Goal: Task Accomplishment & Management: Complete application form

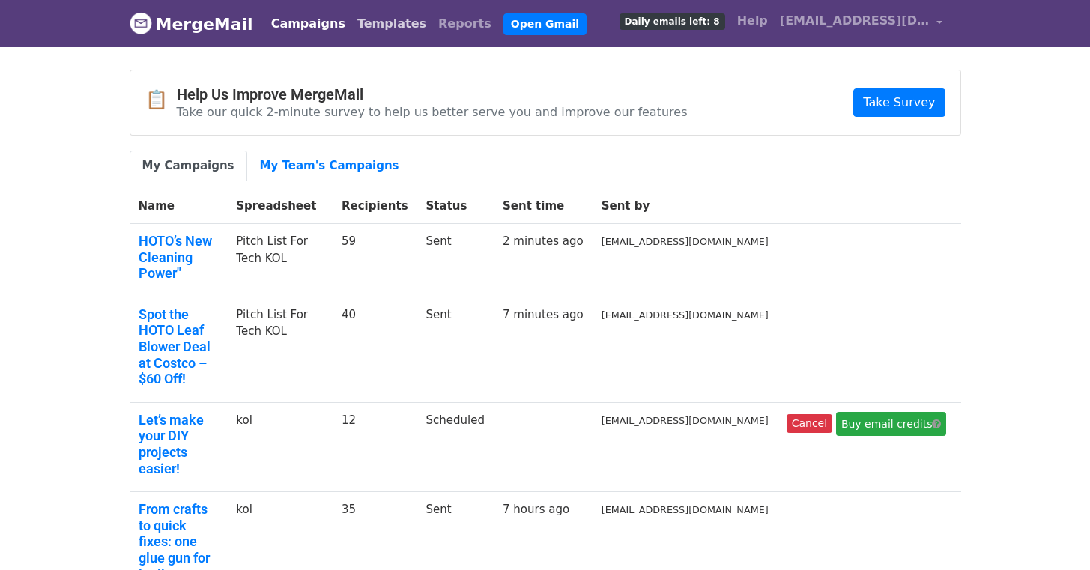
click at [351, 25] on link "Templates" at bounding box center [391, 24] width 81 height 30
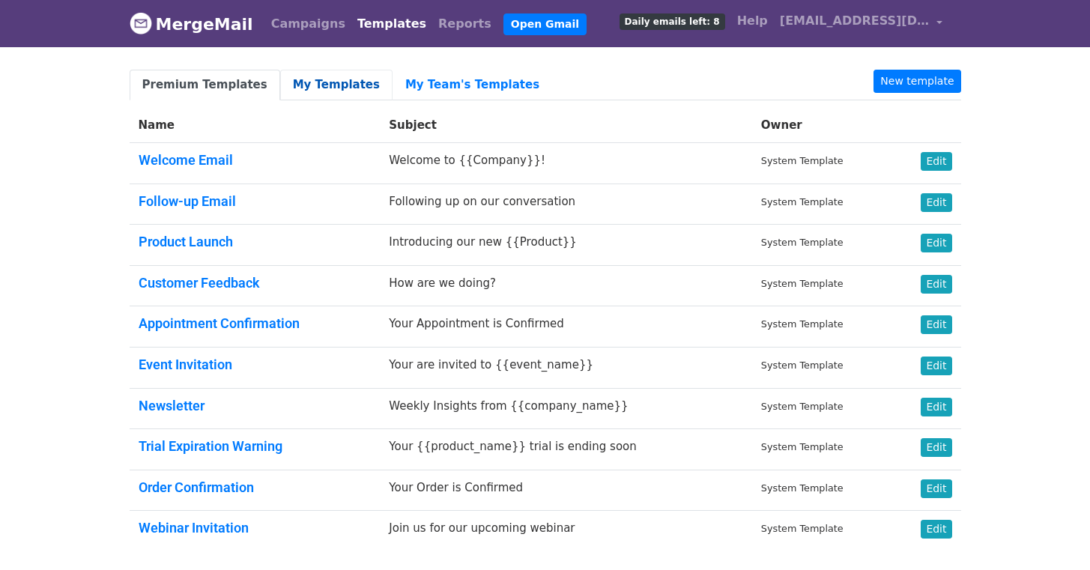
click at [336, 87] on link "My Templates" at bounding box center [336, 85] width 112 height 31
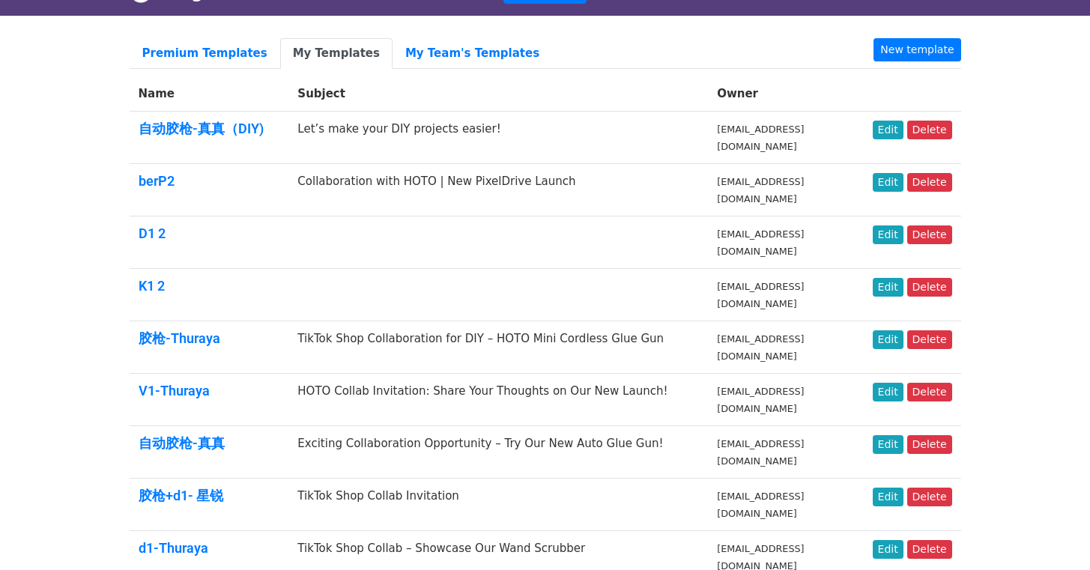
scroll to position [106, 0]
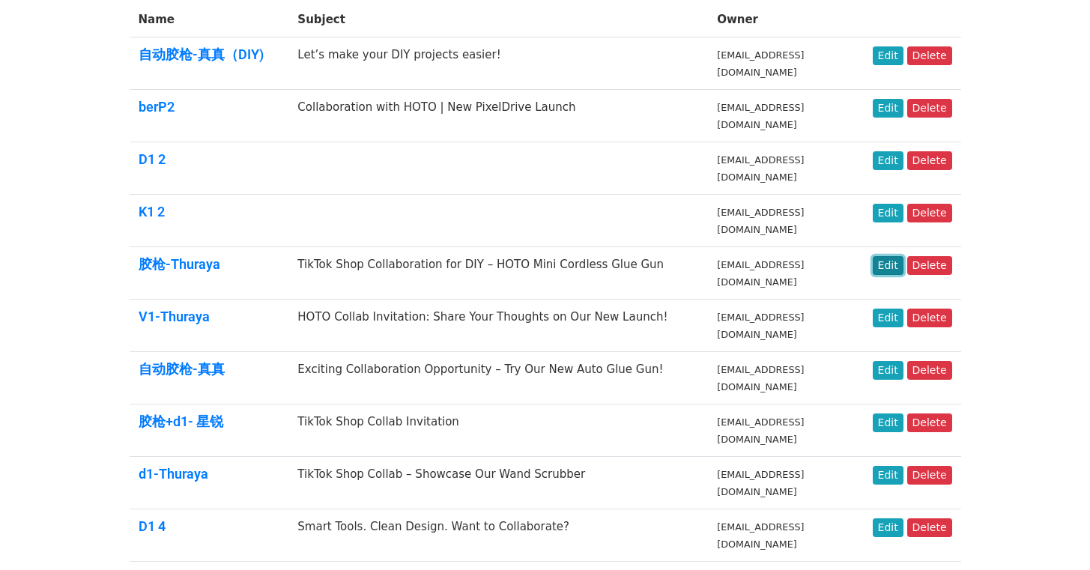
click at [888, 265] on link "Edit" at bounding box center [888, 265] width 31 height 19
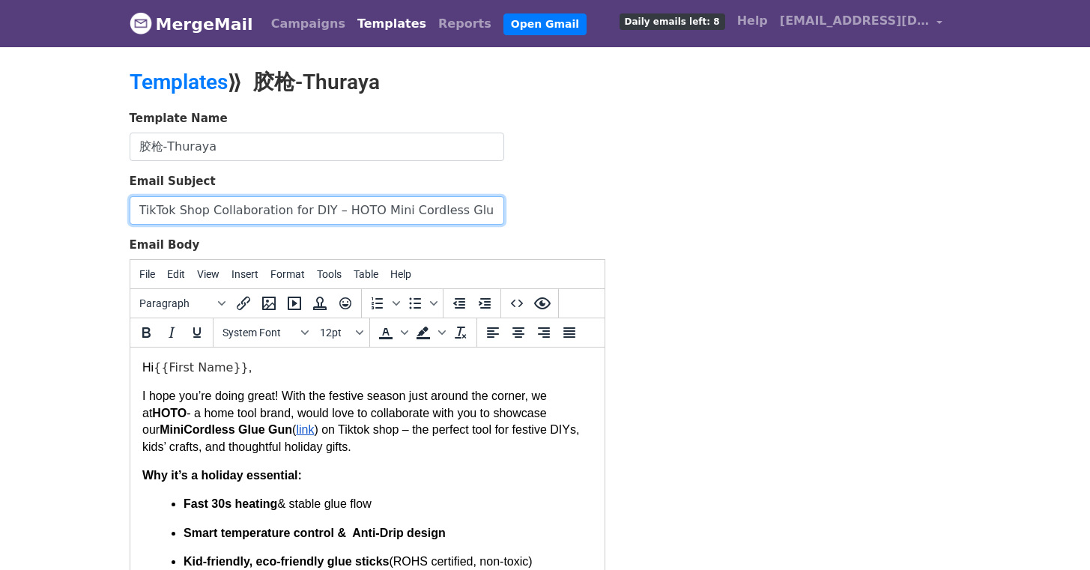
click at [270, 213] on input "TikTok Shop Collaboration for DIY – HOTO Mini Cordless Glue Gun" at bounding box center [317, 210] width 375 height 28
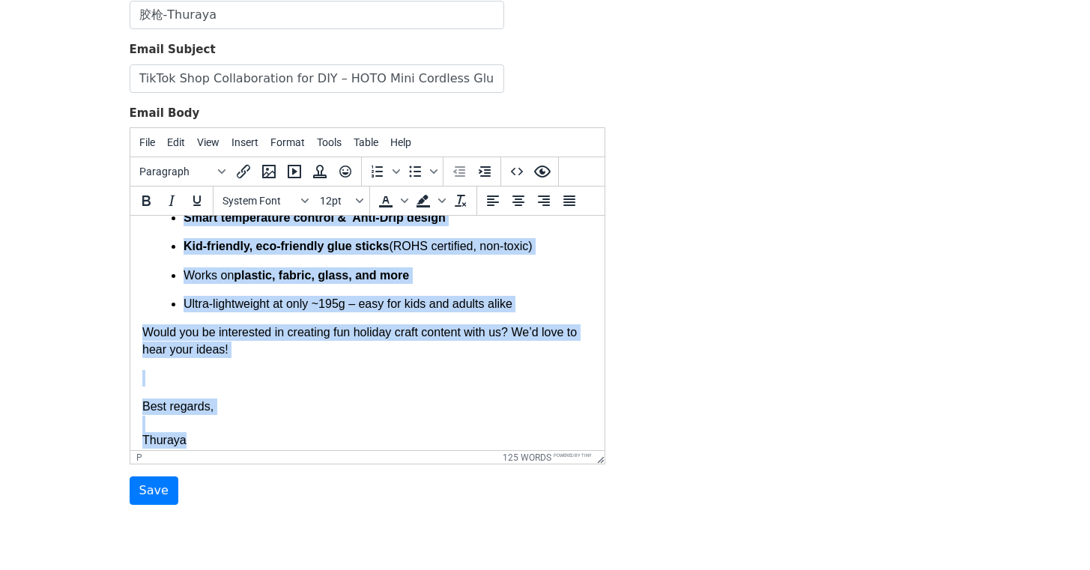
scroll to position [257, 0]
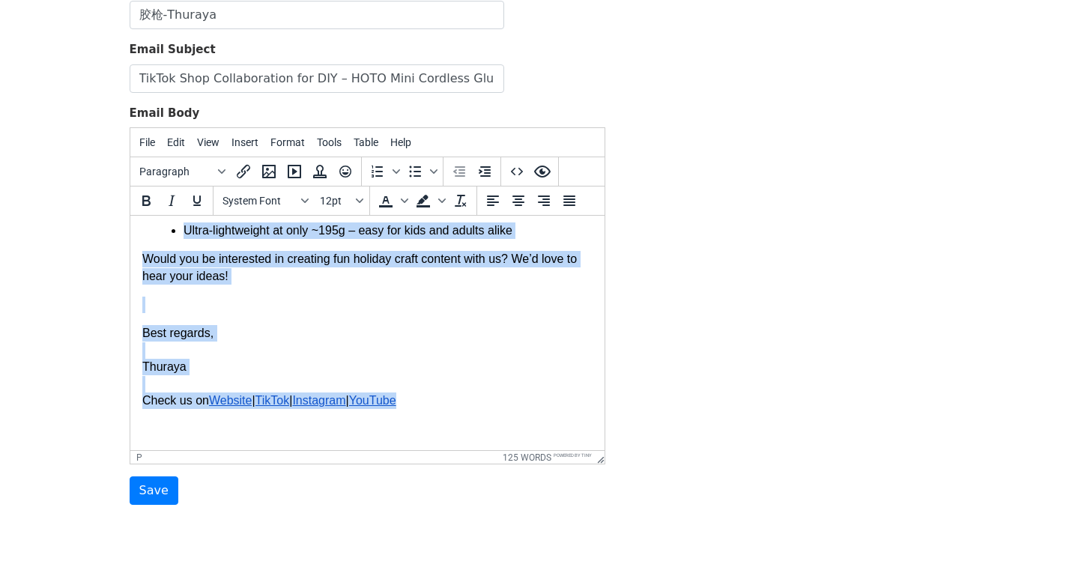
drag, startPoint x: 142, startPoint y: 235, endPoint x: 469, endPoint y: 406, distance: 368.6
click at [469, 406] on body "Hi {{First Name}} , I hope you’re doing great! With the festive season just aro…" at bounding box center [367, 205] width 450 height 468
copy body "Hi {{First Name}} , I hope you’re doing great! With the festive season just aro…"
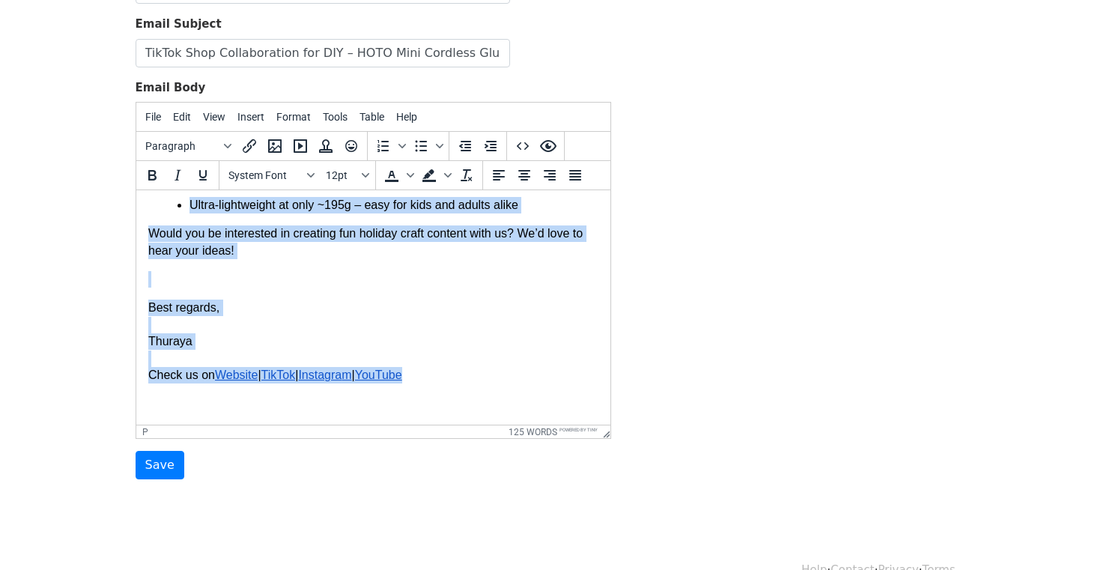
scroll to position [159, 0]
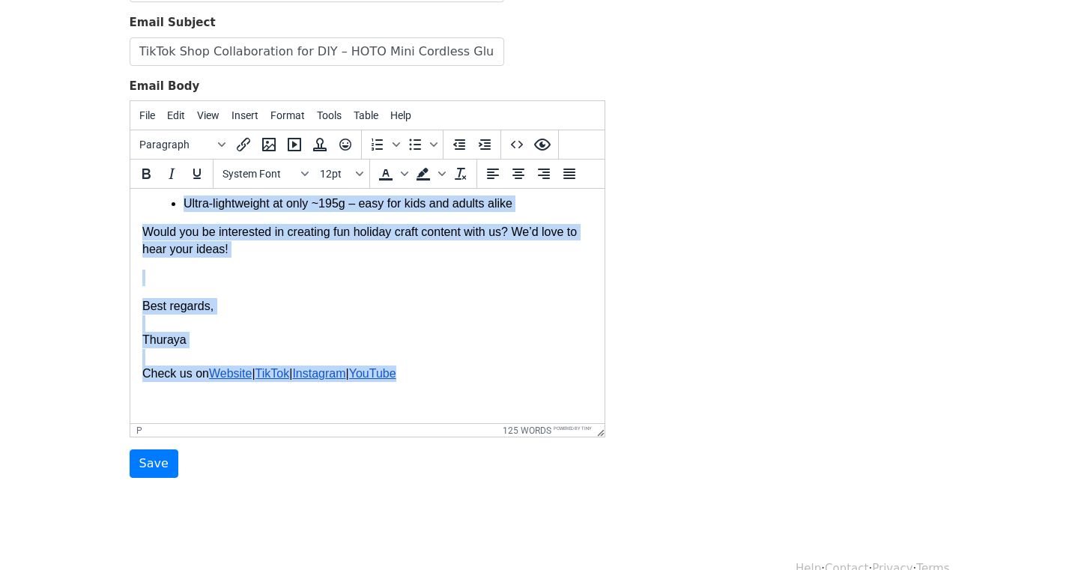
click at [447, 369] on p "Best regards, Thuraya Check us on Website | TikTok | Instagra m | YouTube" at bounding box center [367, 340] width 450 height 84
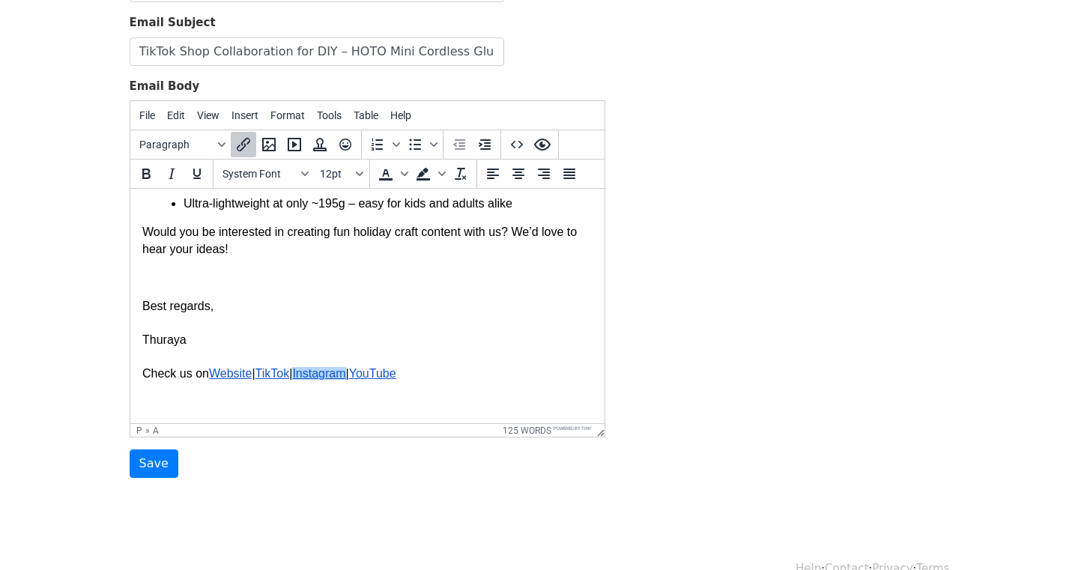
drag, startPoint x: 443, startPoint y: 376, endPoint x: 261, endPoint y: 381, distance: 181.4
click at [323, 376] on p "Best regards, Thuraya Check us on Website | TikTok | Instagra m | YouTube﻿" at bounding box center [367, 340] width 450 height 84
click at [190, 390] on body "Hi {{First Name}} , I hope you’re doing great! With the festive season just aro…" at bounding box center [367, 178] width 450 height 468
drag, startPoint x: 143, startPoint y: 377, endPoint x: 443, endPoint y: 376, distance: 299.7
click at [443, 376] on p "Best regards, Thuraya Check us on Website | TikTok | Instagra m | YouTube" at bounding box center [367, 340] width 450 height 84
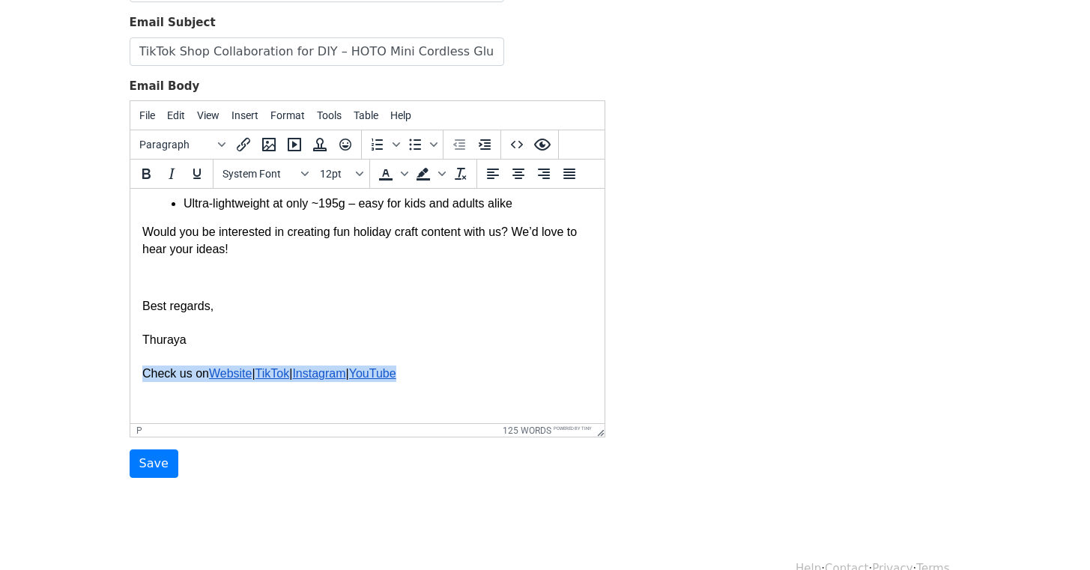
copy p "Check us on Website | TikTok | Instagra m | YouTube"
click at [252, 369] on link "Website" at bounding box center [229, 373] width 43 height 13
click at [245, 376] on link "Website﻿" at bounding box center [229, 373] width 43 height 13
click at [438, 352] on p "Best regards, Thuraya Check us on Website | TikTok | Instagra m | YouTube" at bounding box center [367, 340] width 450 height 84
click at [233, 375] on link "Website" at bounding box center [229, 373] width 43 height 13
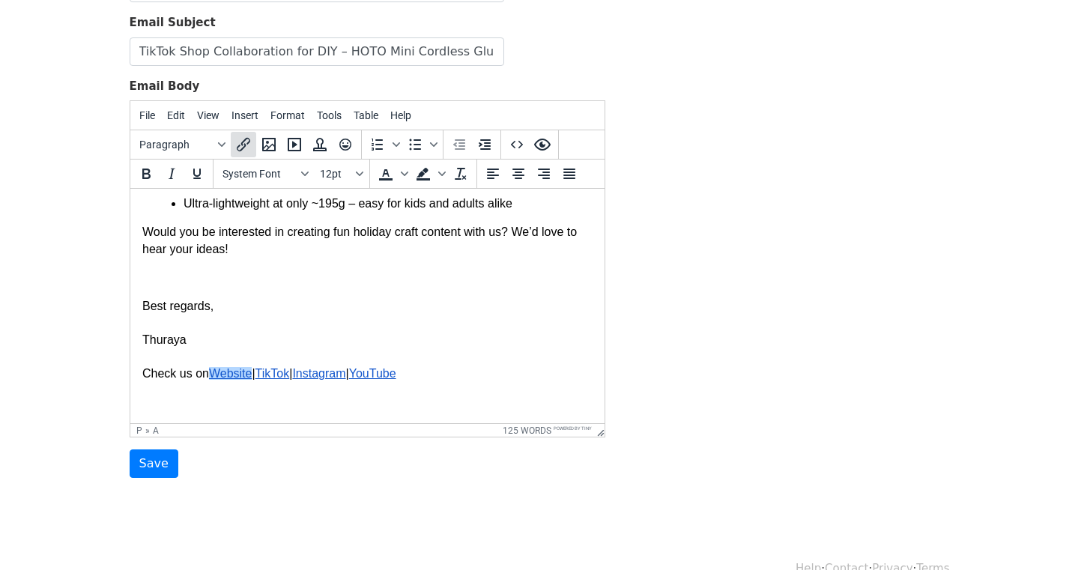
click at [243, 145] on icon "Insert/edit link" at bounding box center [244, 145] width 18 height 18
select select "_blank"
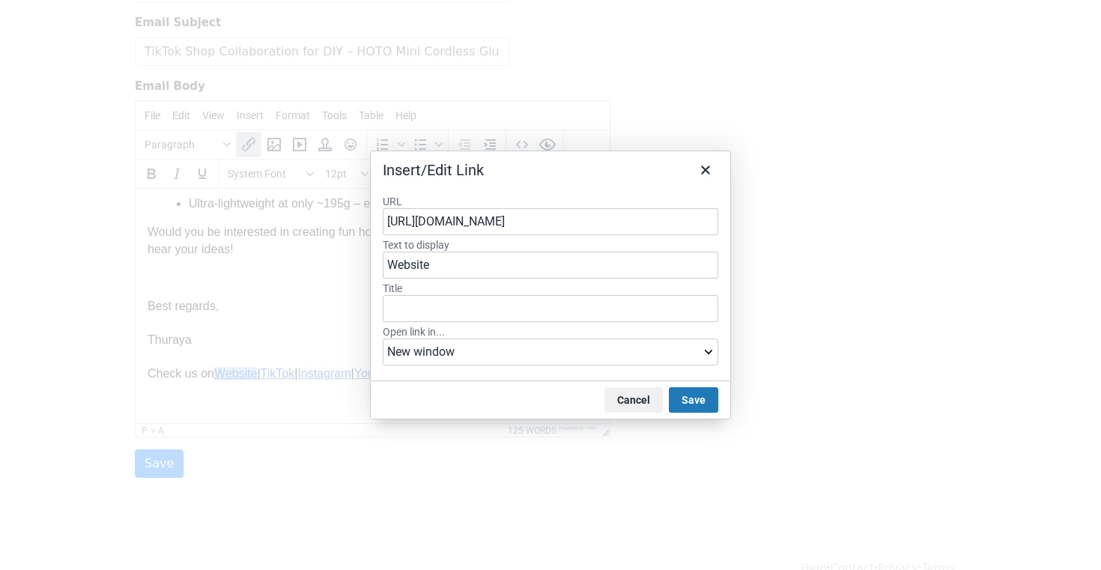
drag, startPoint x: 487, startPoint y: 222, endPoint x: 375, endPoint y: 220, distance: 112.4
click at [375, 220] on div "URL https://hototools.com/ Text to display Website Title Open link in... Curren…" at bounding box center [551, 282] width 360 height 199
click at [703, 172] on icon "Close" at bounding box center [705, 170] width 9 height 9
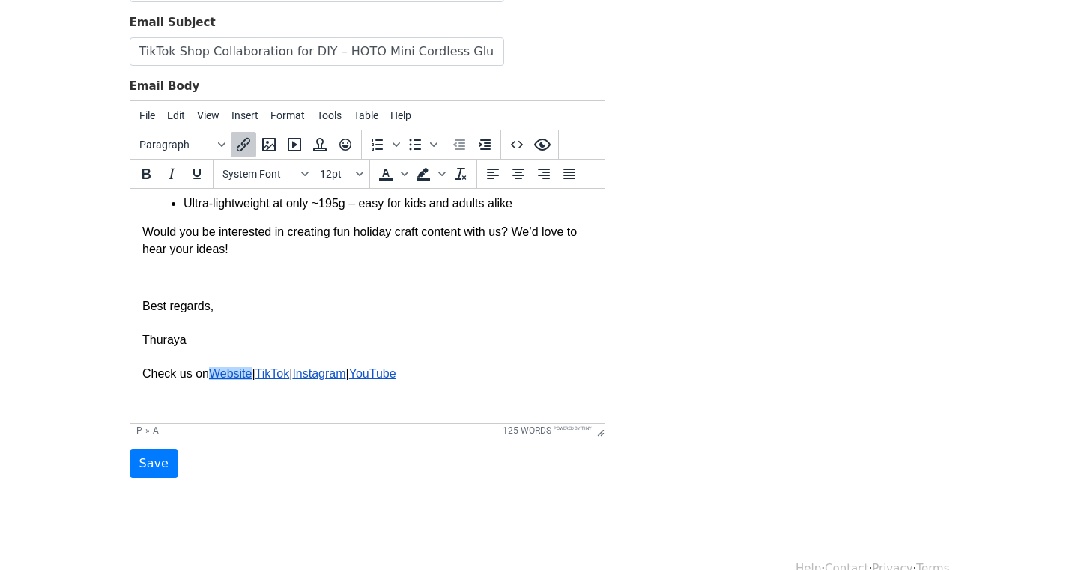
click at [288, 377] on link "TikTok" at bounding box center [272, 373] width 34 height 13
click at [246, 148] on icon "Insert/edit link" at bounding box center [244, 145] width 18 height 18
select select "_blank"
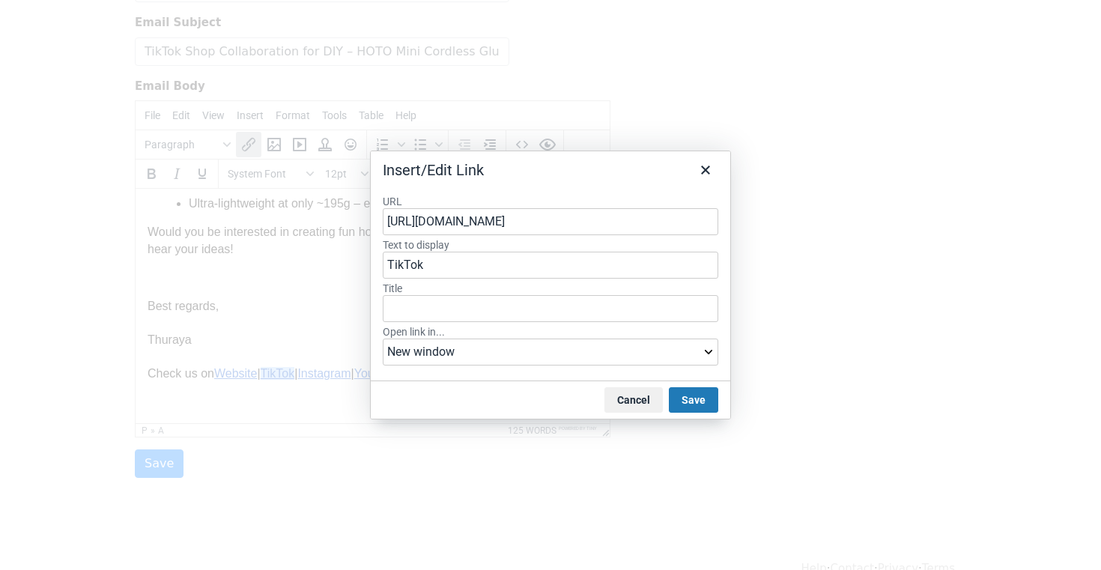
drag, startPoint x: 572, startPoint y: 221, endPoint x: 381, endPoint y: 222, distance: 191.0
click at [381, 222] on div "URL https://www.tiktok.com/@hoto_official Text to display TikTok Title Open lin…" at bounding box center [551, 282] width 360 height 199
click at [710, 177] on icon "Close" at bounding box center [706, 170] width 18 height 18
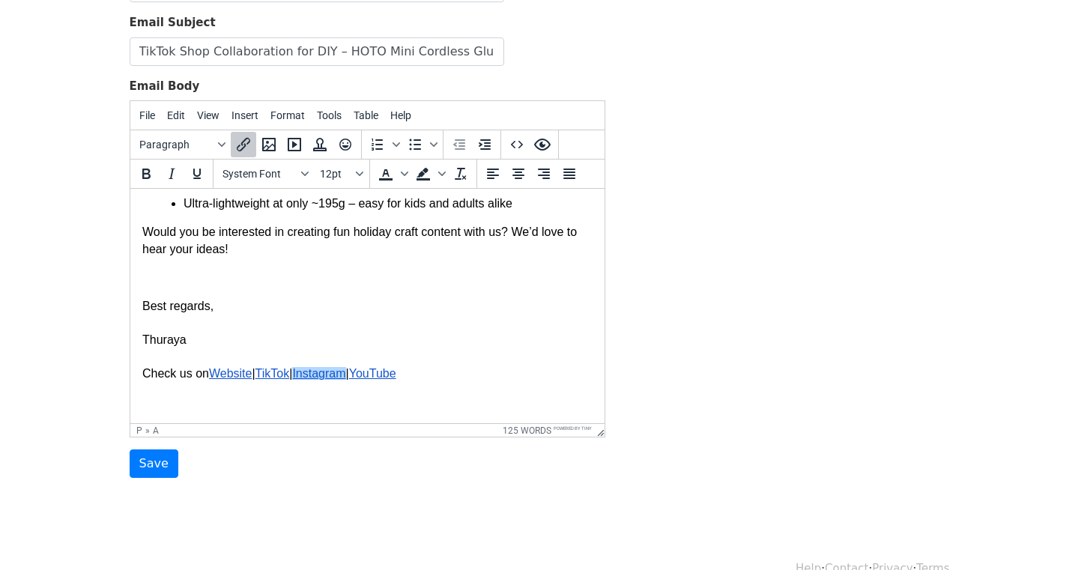
click at [337, 377] on link "Instagra m" at bounding box center [317, 373] width 53 height 13
click at [241, 142] on icon "Insert/edit link" at bounding box center [243, 144] width 13 height 13
select select "_blank"
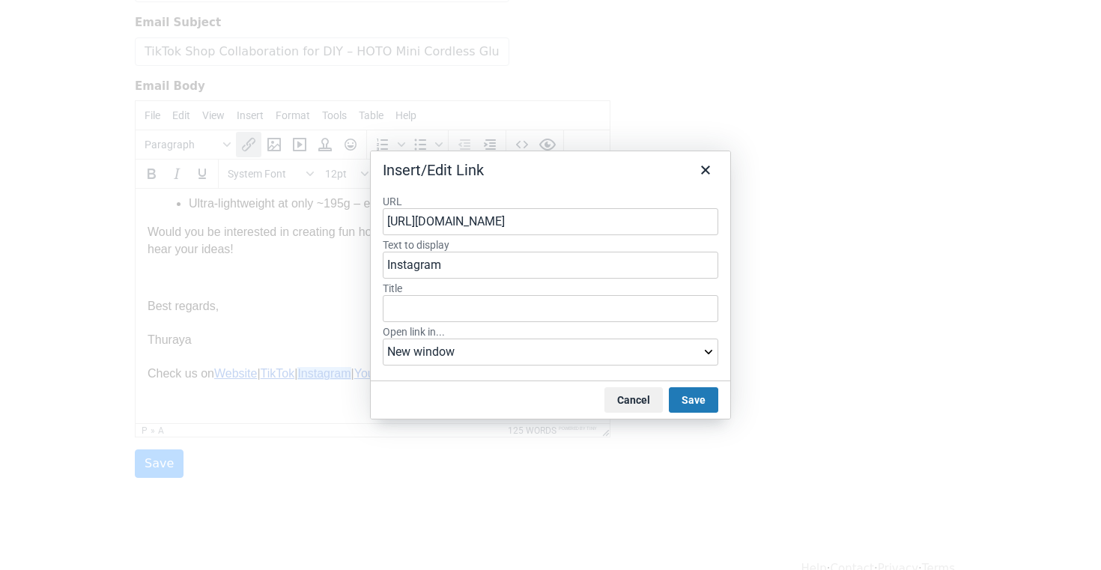
drag, startPoint x: 614, startPoint y: 227, endPoint x: 378, endPoint y: 225, distance: 236.0
click at [378, 225] on div "URL https://www.instagram.com/hoto_official/ Text to display Instagram Title Op…" at bounding box center [551, 282] width 360 height 199
click at [715, 174] on button "Close" at bounding box center [705, 169] width 25 height 25
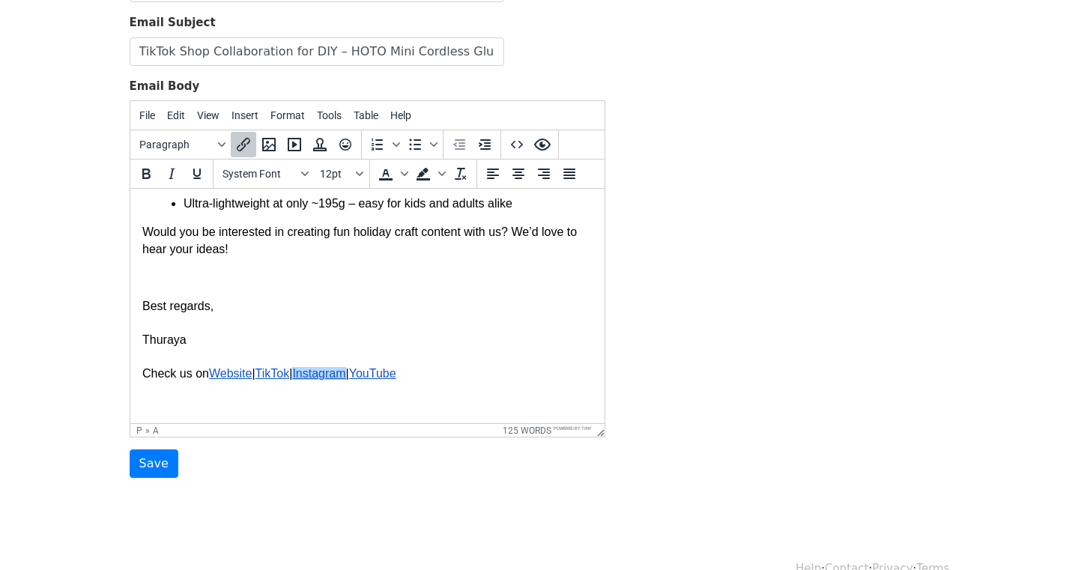
click at [395, 377] on link "YouTube" at bounding box center [371, 373] width 47 height 13
click at [252, 143] on button "Insert/edit link" at bounding box center [243, 144] width 25 height 25
select select "_blank"
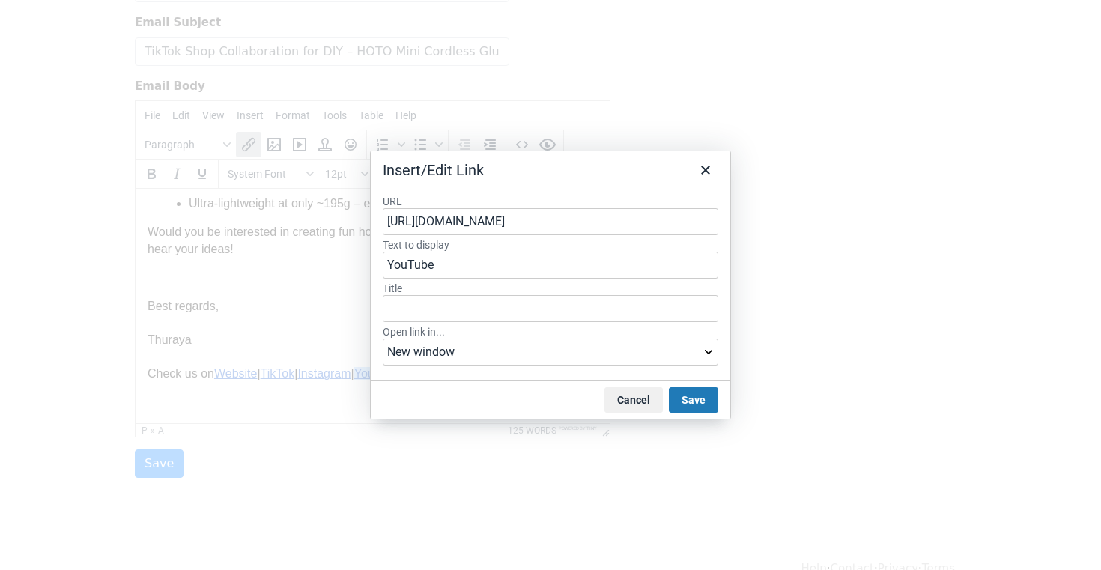
drag, startPoint x: 646, startPoint y: 222, endPoint x: 372, endPoint y: 225, distance: 274.2
click at [372, 225] on div "URL https://www.youtube.com/@HOTO_OFFICIAL Text to display YouTube Title Open l…" at bounding box center [551, 282] width 360 height 199
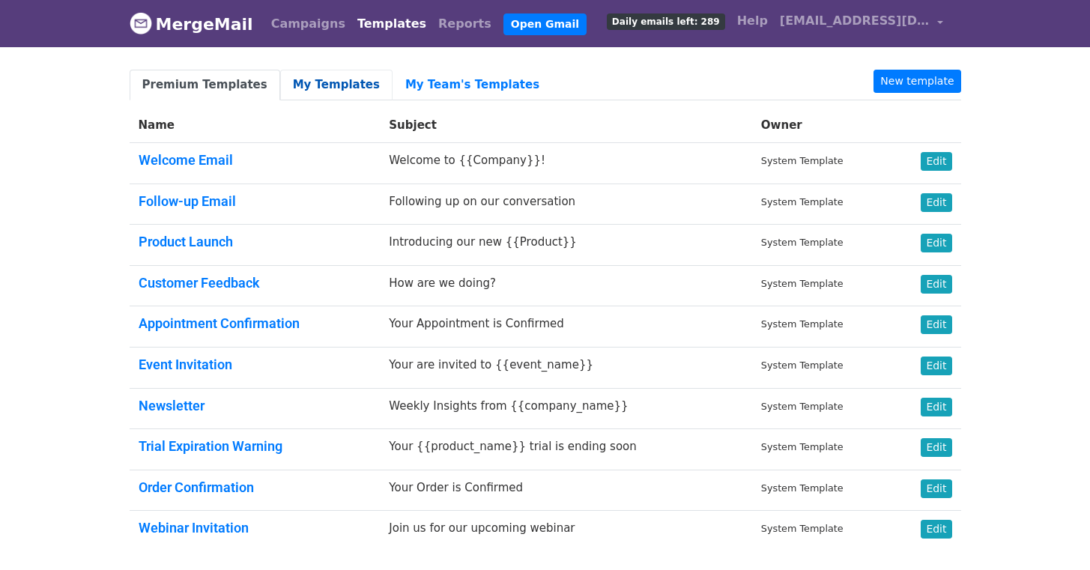
click at [320, 82] on link "My Templates" at bounding box center [336, 85] width 112 height 31
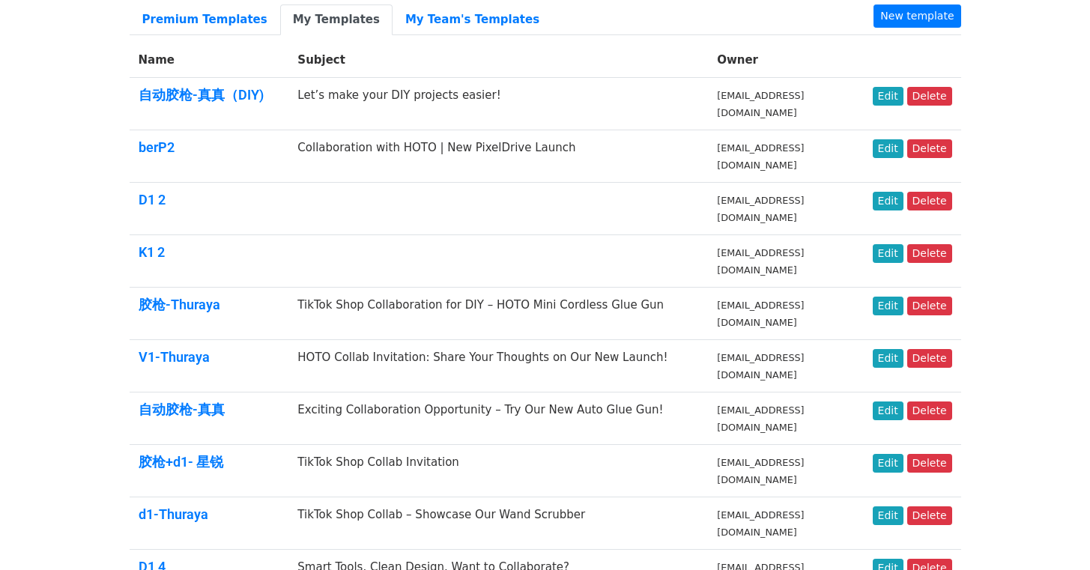
scroll to position [118, 0]
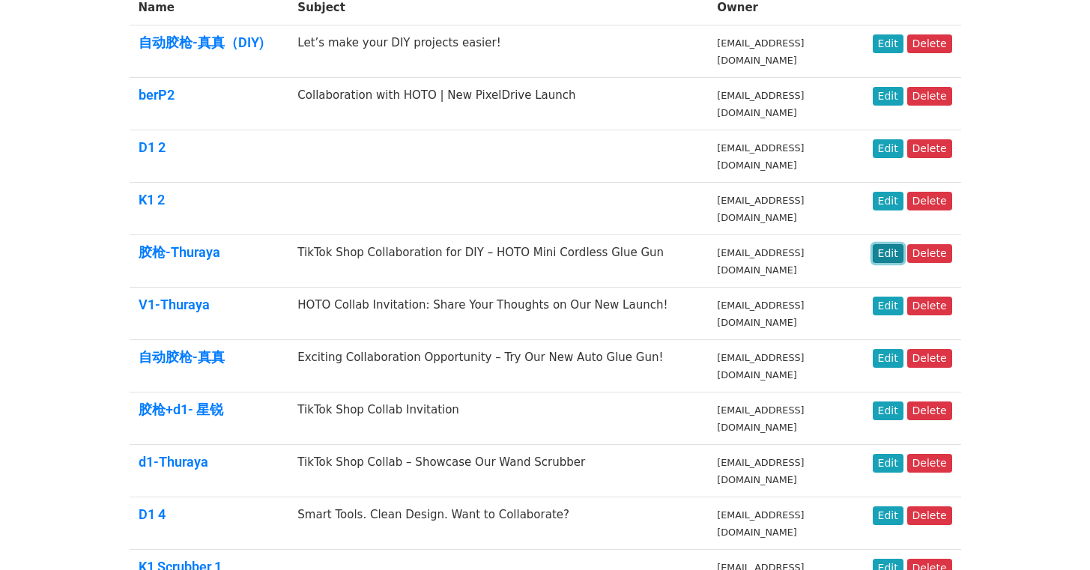
click at [890, 253] on link "Edit" at bounding box center [888, 253] width 31 height 19
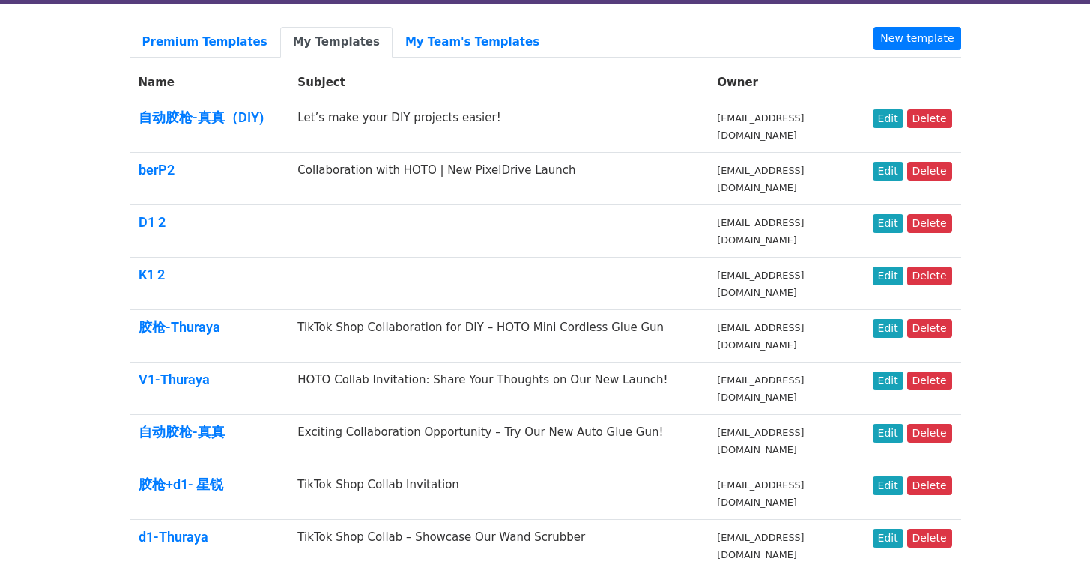
scroll to position [0, 0]
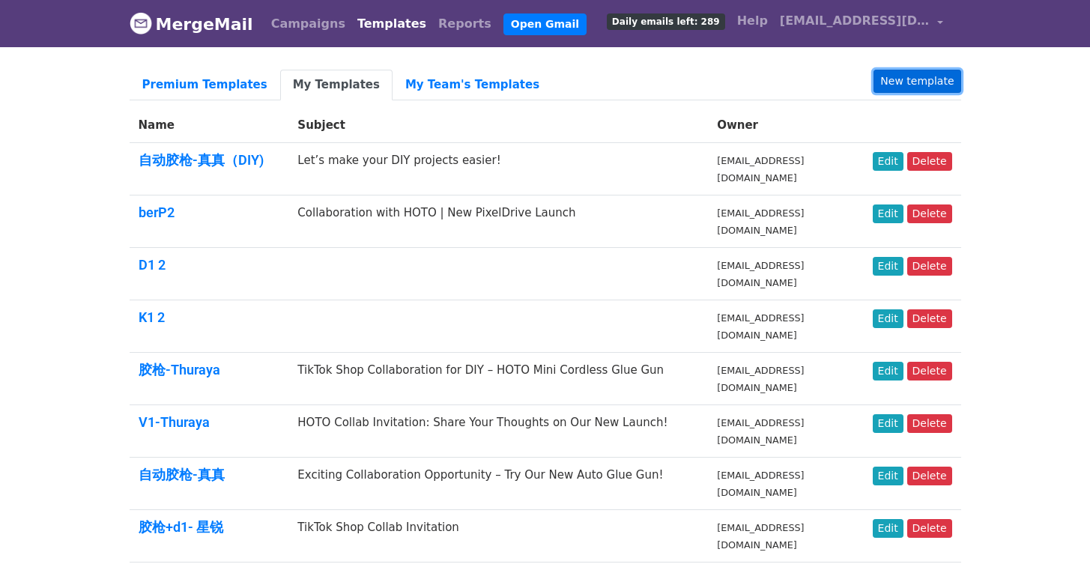
click at [918, 82] on link "New template" at bounding box center [917, 81] width 87 height 23
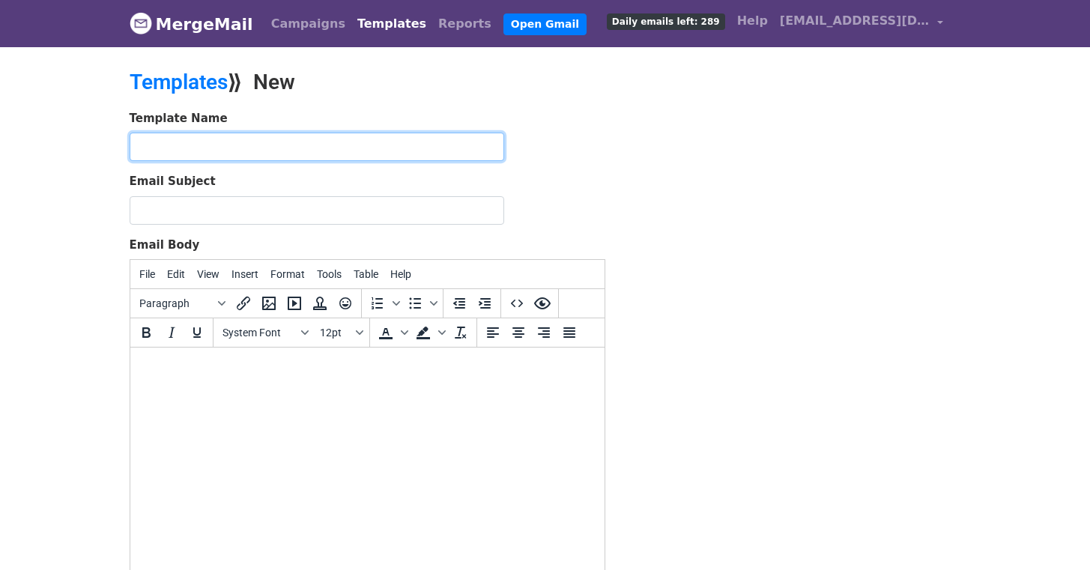
click at [309, 147] on input "text" at bounding box center [317, 147] width 375 height 28
type input "j"
type input "胶枪 节日版-星锐"
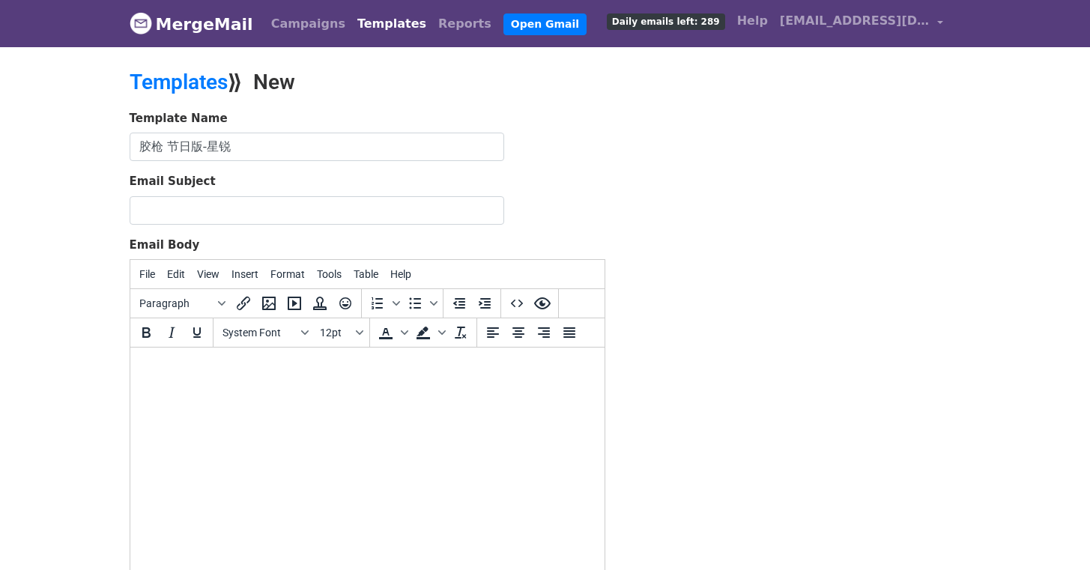
click at [248, 193] on div "Email Subject" at bounding box center [368, 199] width 476 height 52
click at [246, 209] on input "Email Subject" at bounding box center [317, 210] width 375 height 28
click at [221, 217] on input "Email Subject" at bounding box center [317, 210] width 375 height 28
paste input "Hi jessiecostantino， I hope you’re doing well! With the holiday season coming u…"
type input "Hi jessiecostantino， I hope you’re doing well! With the holiday season coming u…"
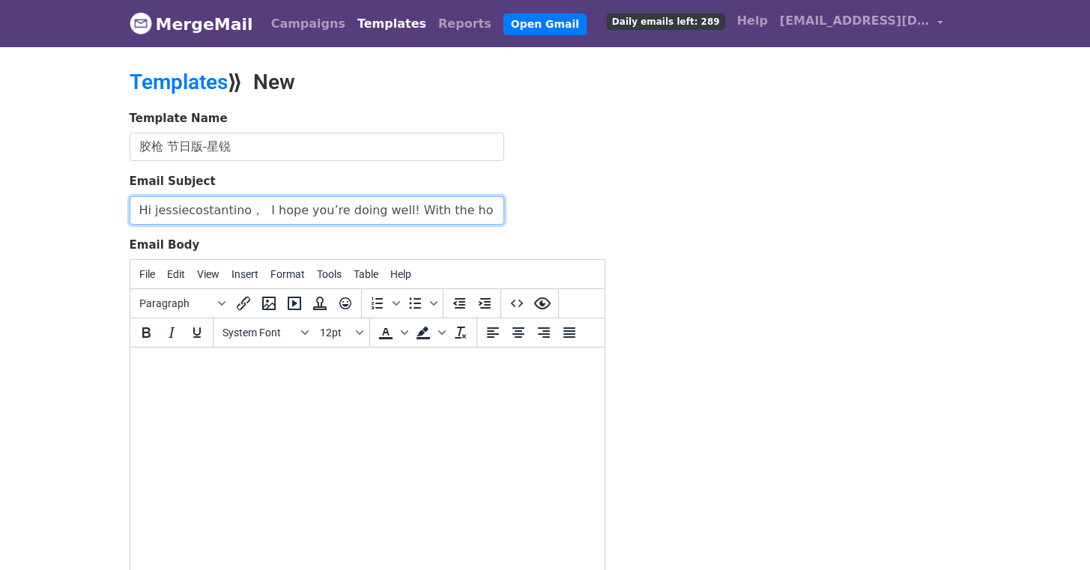
scroll to position [0, 4178]
click at [290, 209] on input "Hi jessiecostantino， I hope you’re doing well! With the holiday season coming u…" at bounding box center [317, 210] width 375 height 28
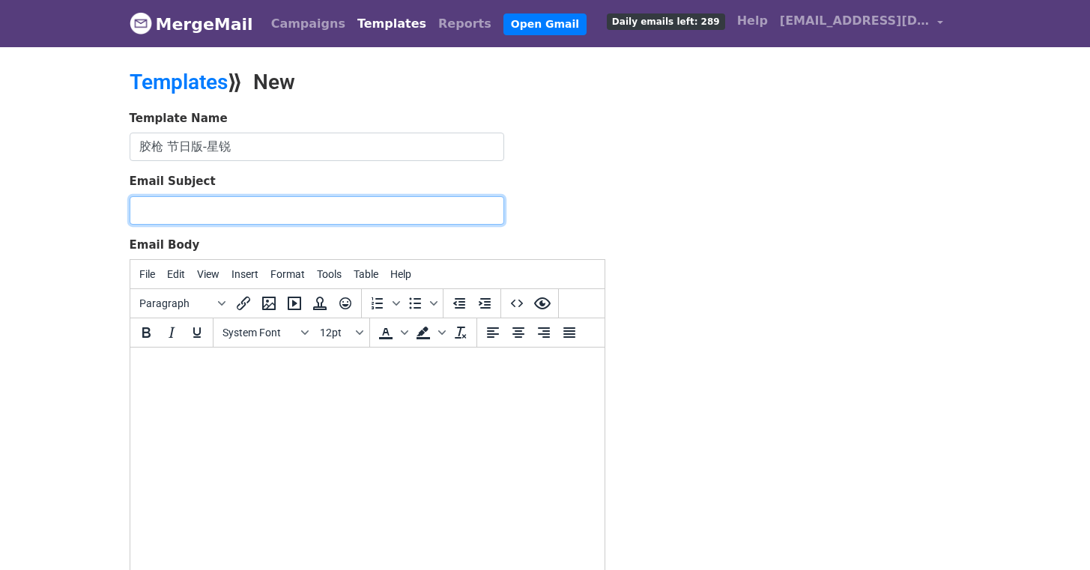
scroll to position [0, 0]
click at [287, 203] on input "Email Subject" at bounding box center [317, 210] width 375 height 28
paste input "Collaboration Idea: Festive DIYs with HOTO Mini Glue Gun"
type input "Collaboration Idea: Festive DIYs with HOTO Mini Glue Gun"
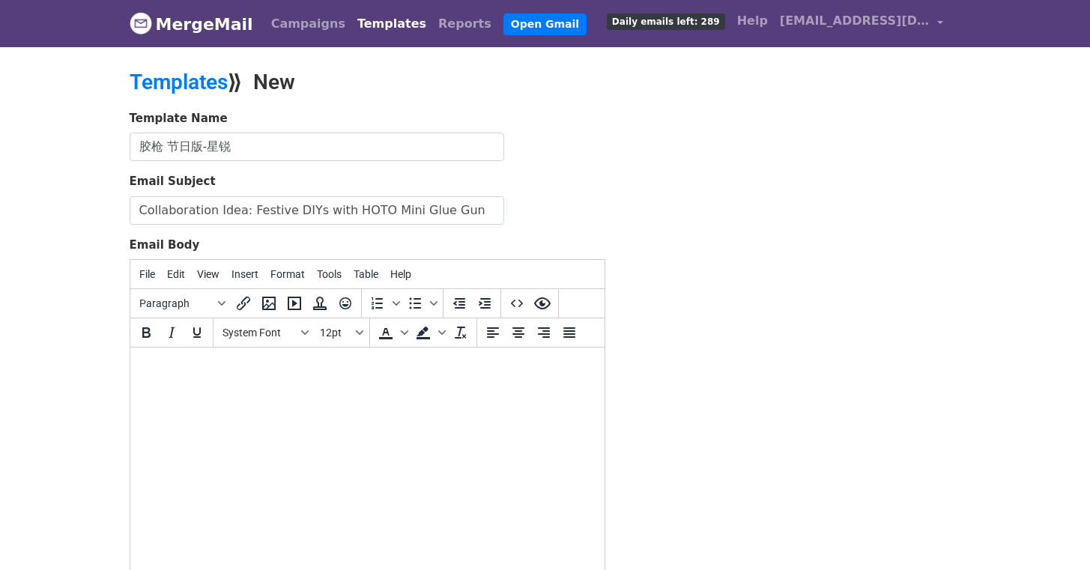
drag, startPoint x: 221, startPoint y: 384, endPoint x: 334, endPoint y: 652, distance: 290.4
click at [221, 384] on html at bounding box center [367, 368] width 474 height 40
click at [179, 375] on body at bounding box center [367, 368] width 450 height 16
paste body
click at [182, 372] on body "Collaboration Idea: Festive DIYs with HOTO Mini Glue Gun" at bounding box center [367, 368] width 450 height 16
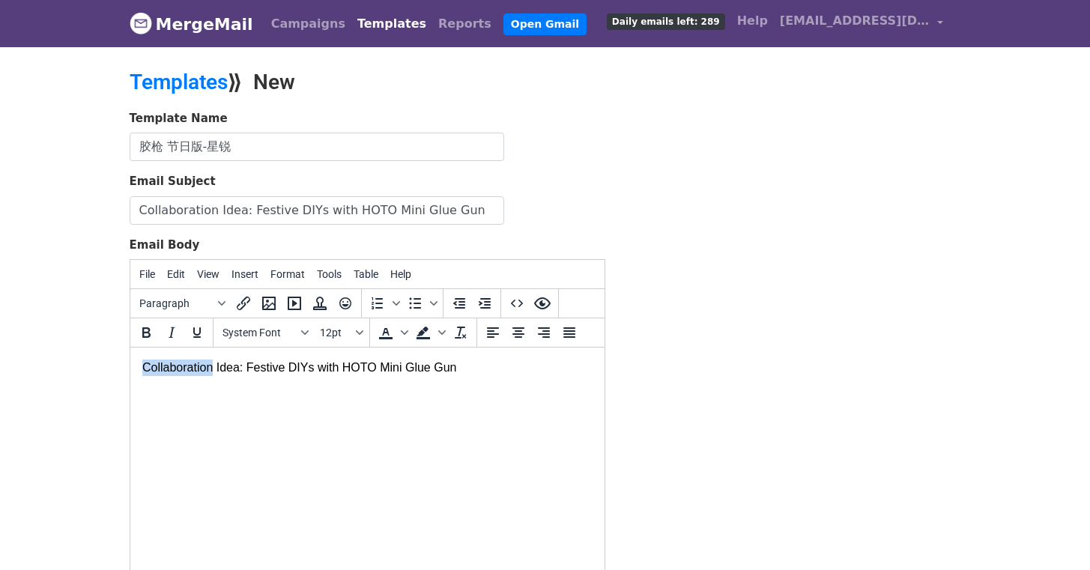
click at [182, 372] on body "Collaboration Idea: Festive DIYs with HOTO Mini Glue Gun" at bounding box center [367, 368] width 450 height 16
click at [190, 374] on body at bounding box center [367, 368] width 450 height 16
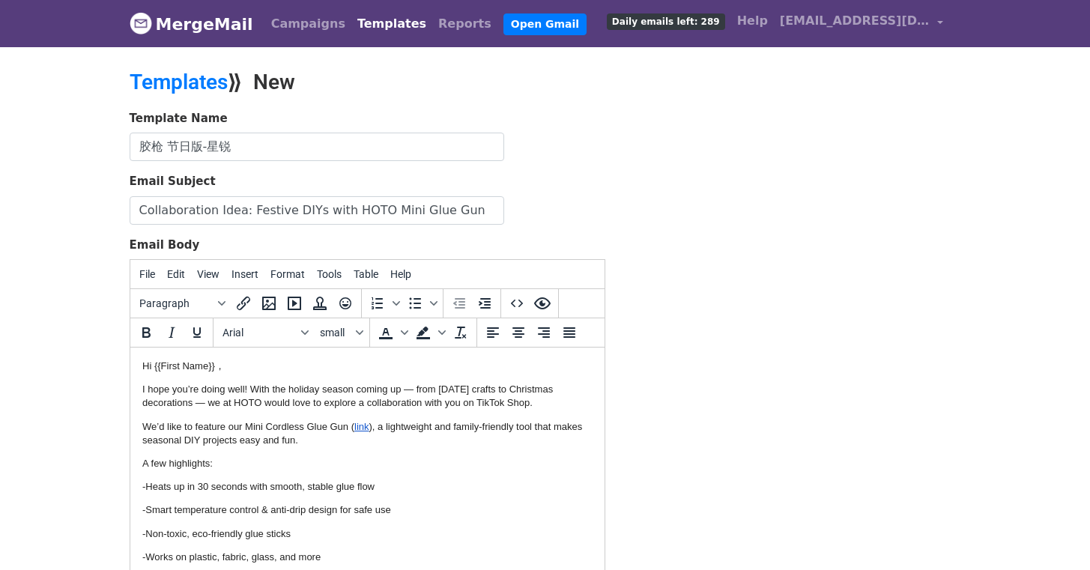
click at [239, 370] on p "Hi {{First Name}}，" at bounding box center [367, 366] width 450 height 13
drag, startPoint x: 217, startPoint y: 362, endPoint x: 156, endPoint y: 369, distance: 61.9
click at [156, 369] on p "Hi {{First Name}}，" at bounding box center [367, 366] width 450 height 13
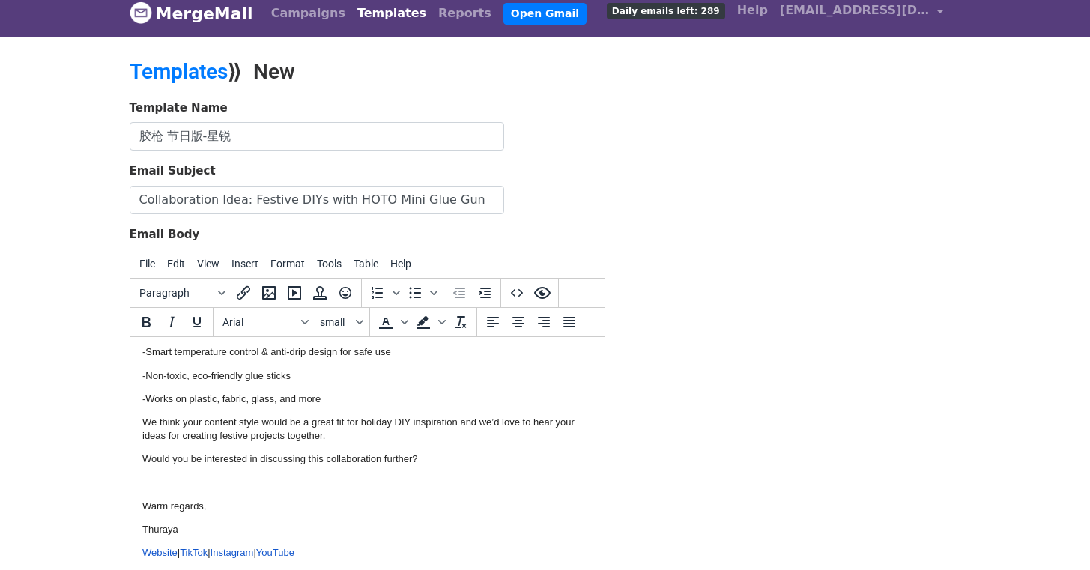
scroll to position [25, 0]
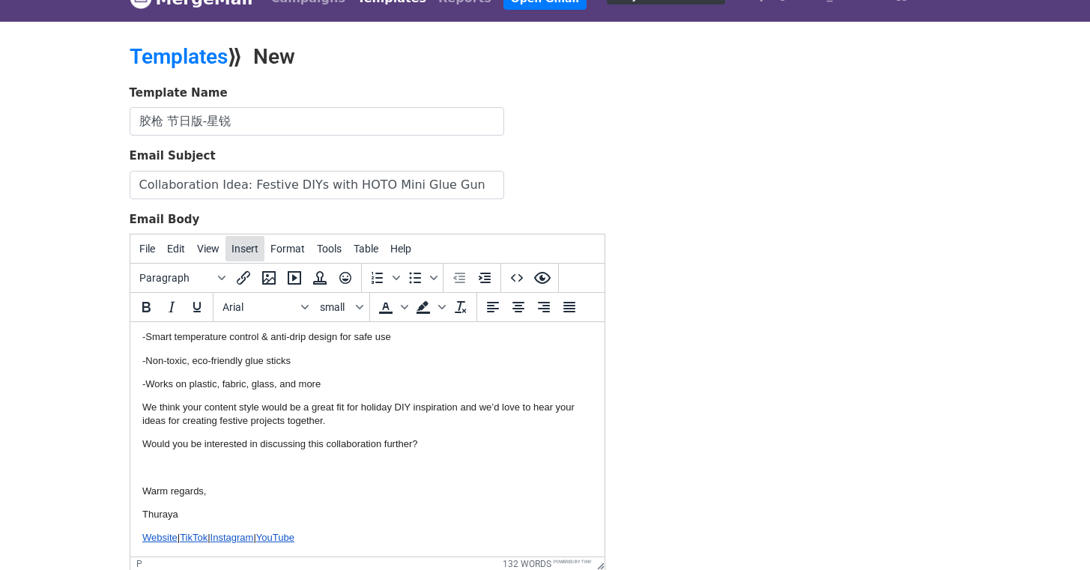
click at [238, 252] on span "Insert" at bounding box center [245, 249] width 27 height 12
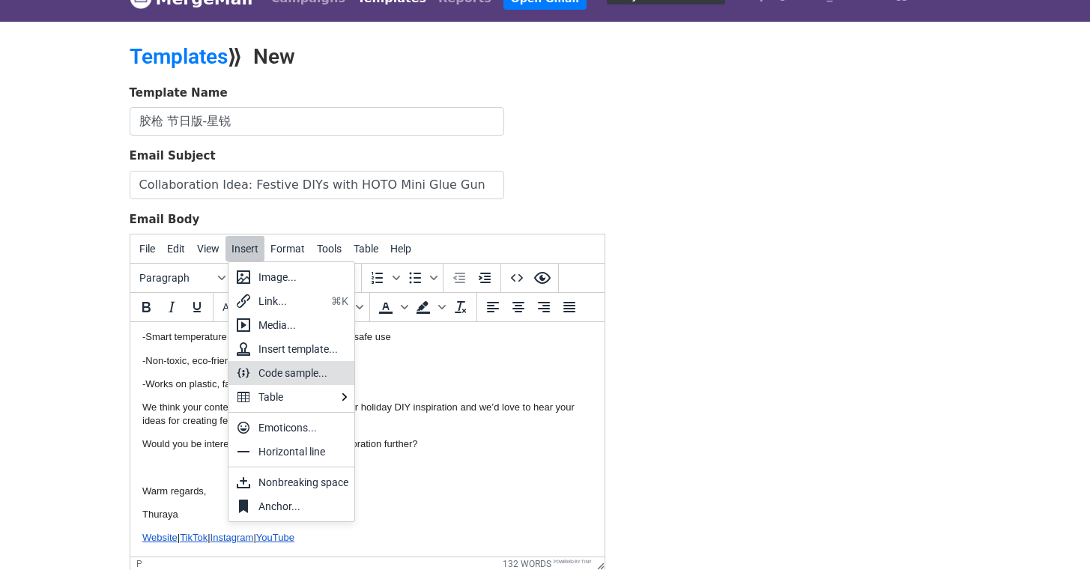
click at [490, 378] on p "-Works on plastic, fabric, glass, and more" at bounding box center [367, 384] width 450 height 13
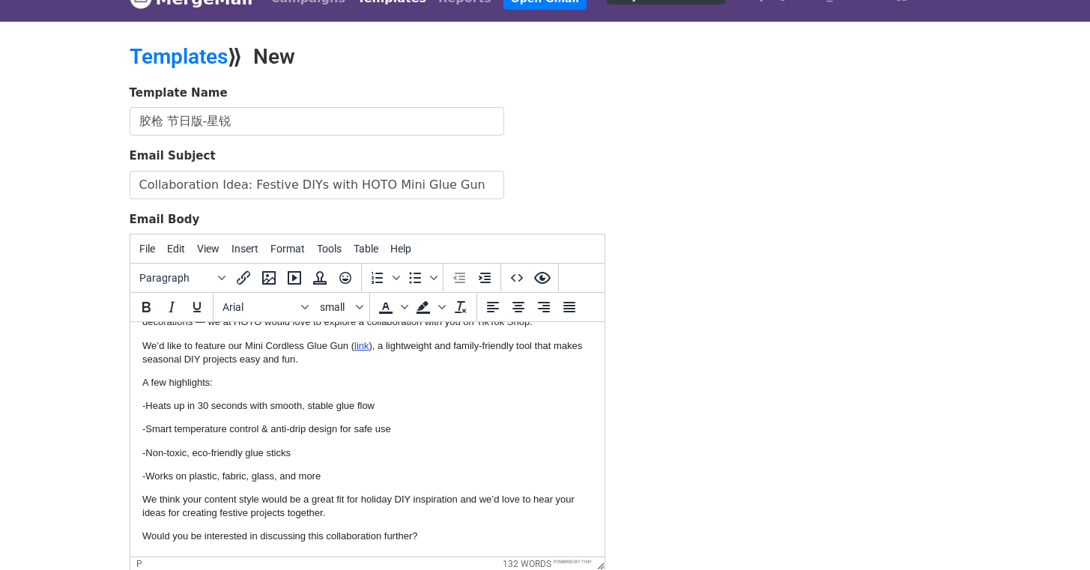
scroll to position [0, 0]
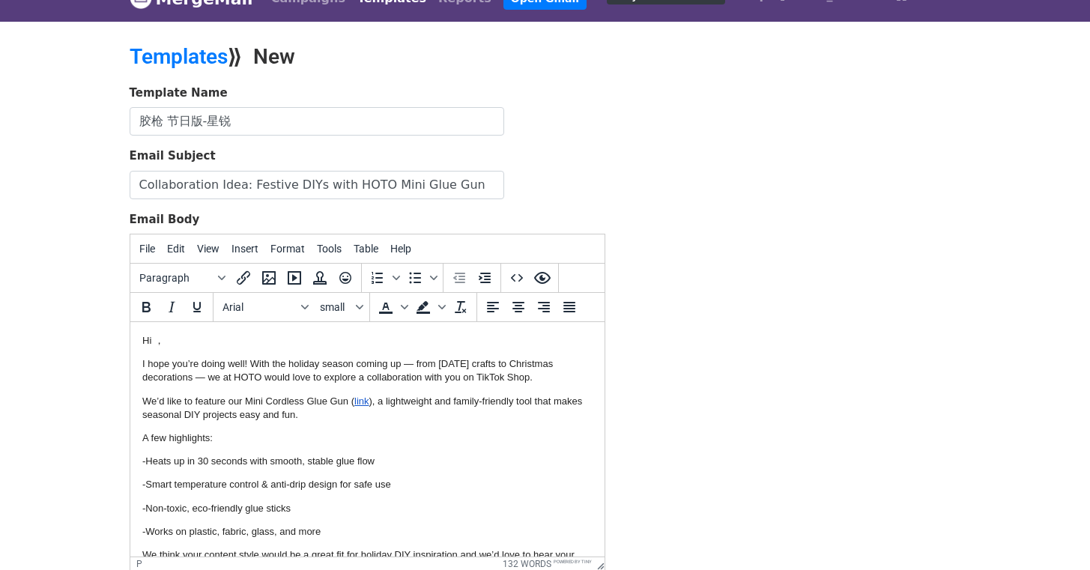
click at [155, 335] on p "Hi ，" at bounding box center [367, 340] width 450 height 13
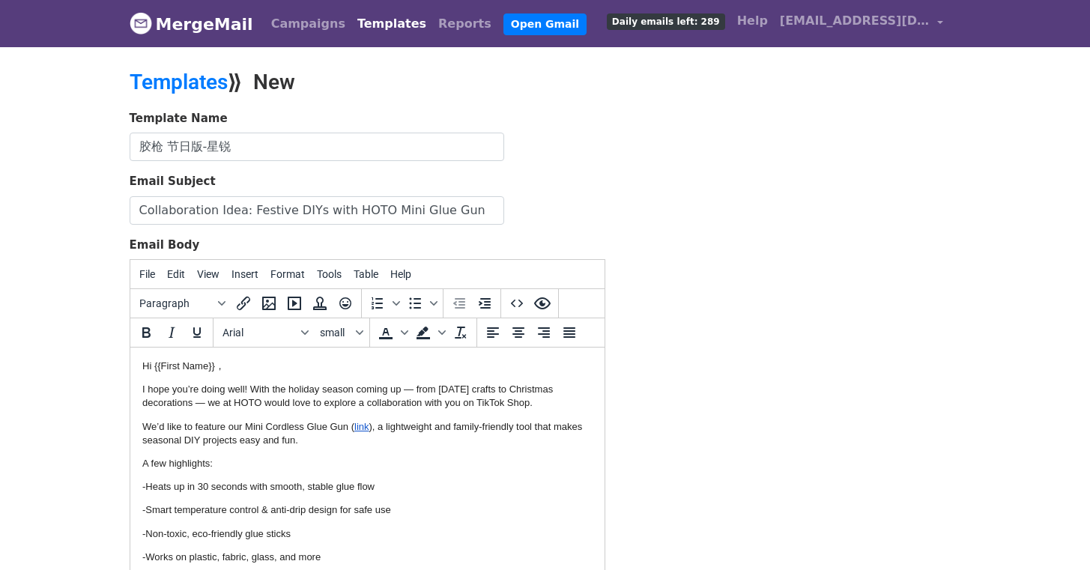
scroll to position [187, 0]
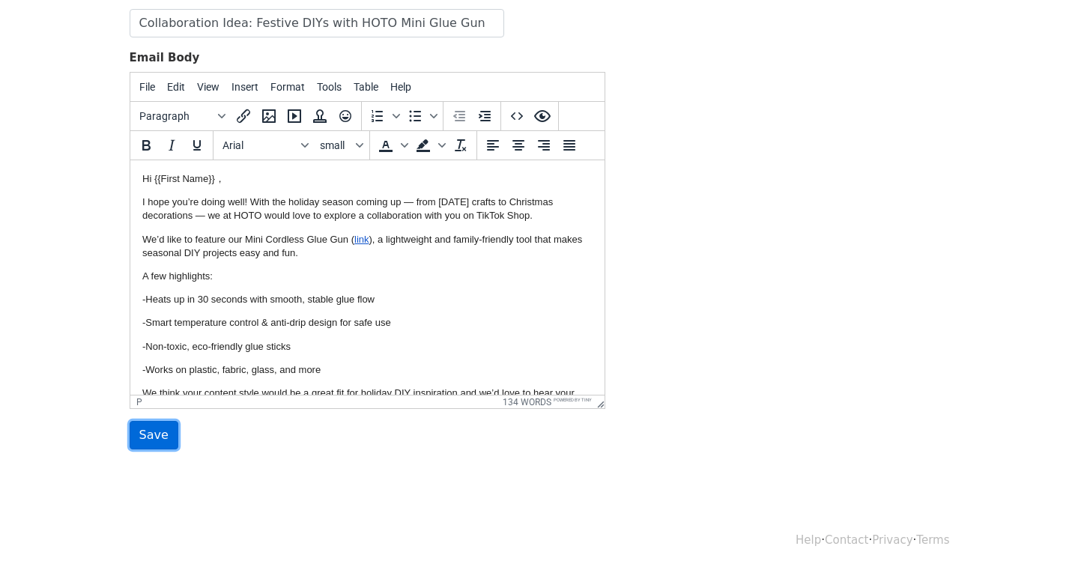
click at [168, 432] on input "Save" at bounding box center [154, 435] width 49 height 28
